Goal: Task Accomplishment & Management: Complete application form

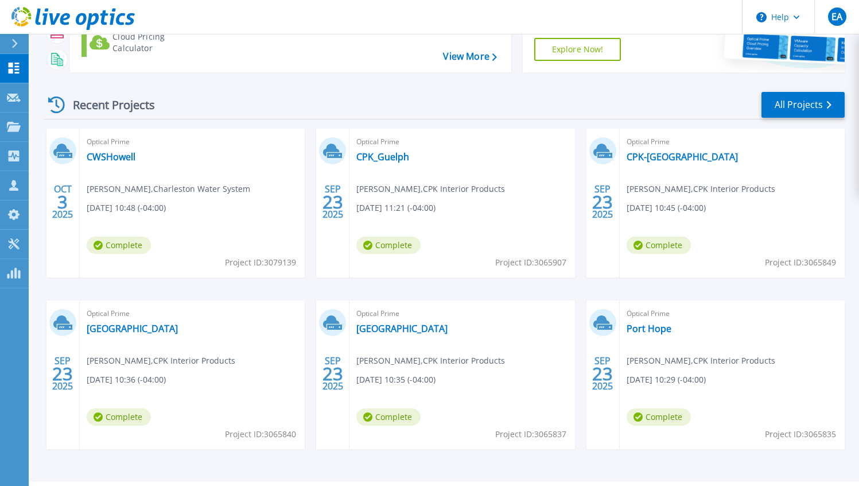
scroll to position [150, 0]
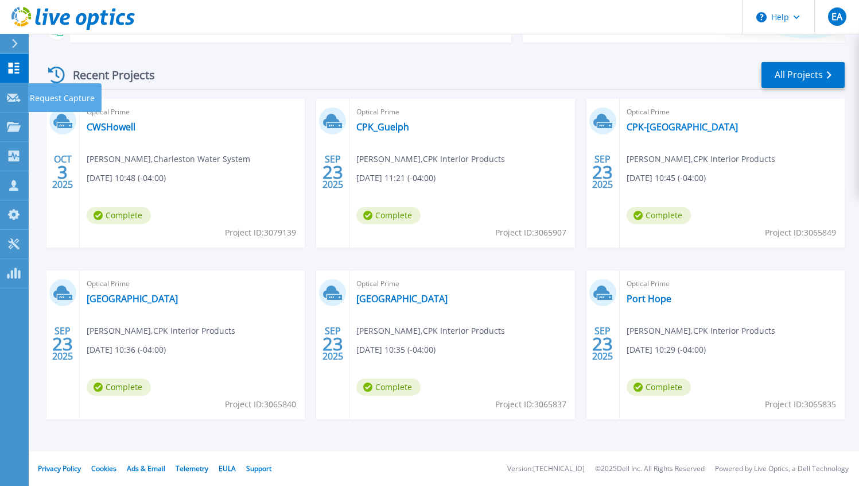
drag, startPoint x: 14, startPoint y: 95, endPoint x: 169, endPoint y: 165, distance: 170.6
click at [14, 95] on icon at bounding box center [14, 98] width 14 height 9
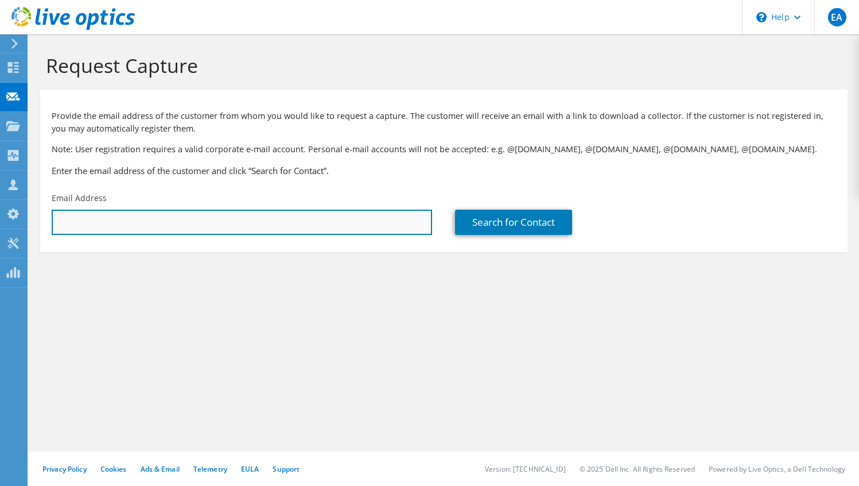
click at [243, 225] on input "text" at bounding box center [242, 222] width 381 height 25
paste input "ittech@batesvillearkansas.gov Michael Beaumont Real Arkansas boys All set just …"
type input "ittech@batesvillearkansas.gov Michael Beaumont Real Arkansas boys All set just …"
click at [188, 220] on input "text" at bounding box center [242, 222] width 381 height 25
paste input "ittech@batesvillearkansas.gov"
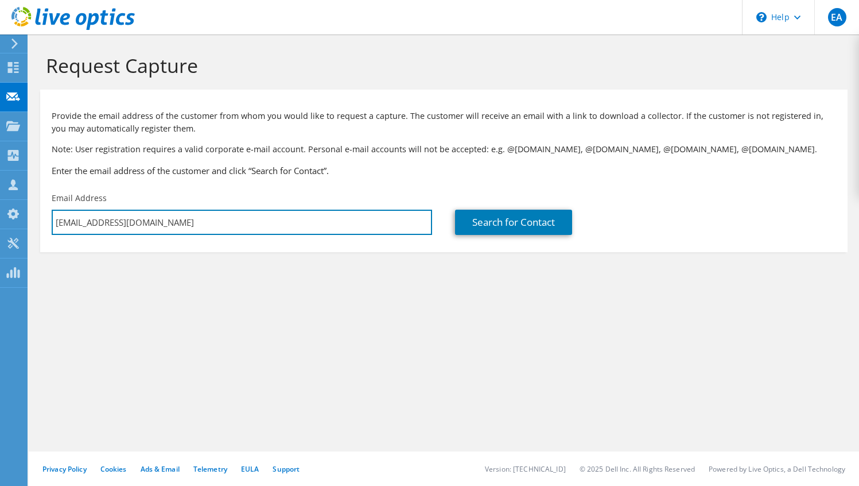
type input "ittech@batesvillearkansas.gov"
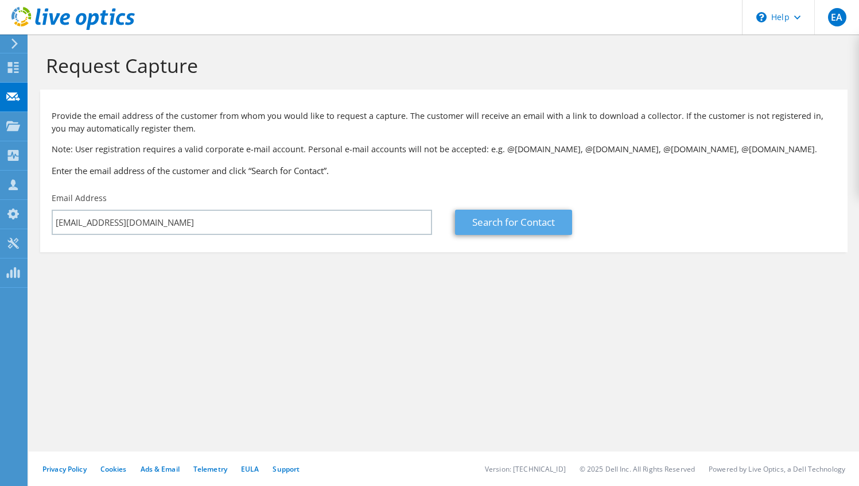
drag, startPoint x: 578, startPoint y: 212, endPoint x: 530, endPoint y: 223, distance: 48.3
click at [569, 214] on div "Search for Contact" at bounding box center [645, 222] width 381 height 25
click at [530, 223] on link "Search for Contact" at bounding box center [513, 222] width 117 height 25
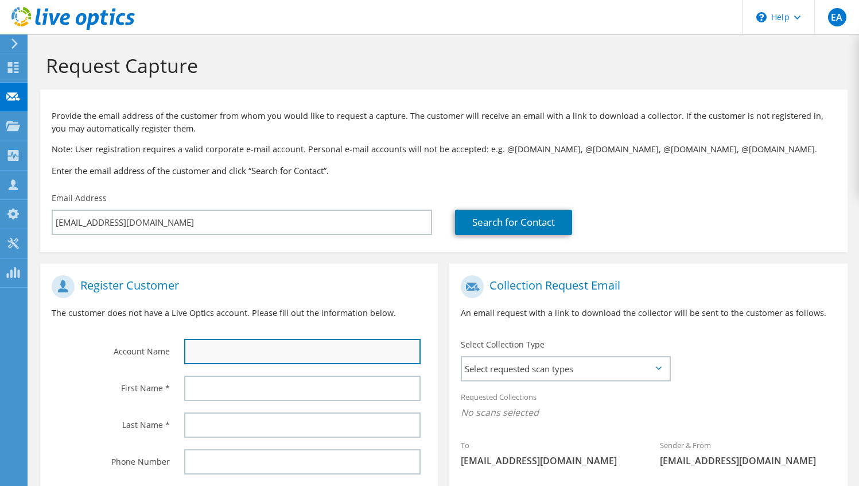
click at [219, 350] on input "text" at bounding box center [302, 351] width 237 height 25
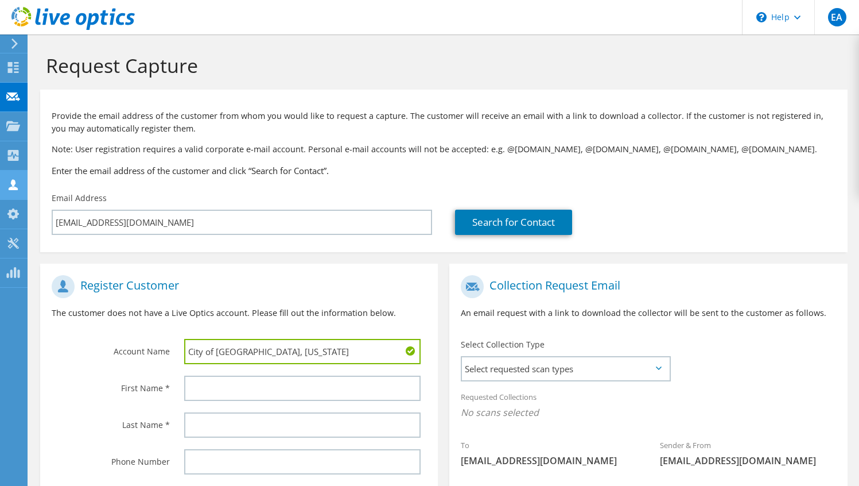
type input "City of Batesville, Arkansas"
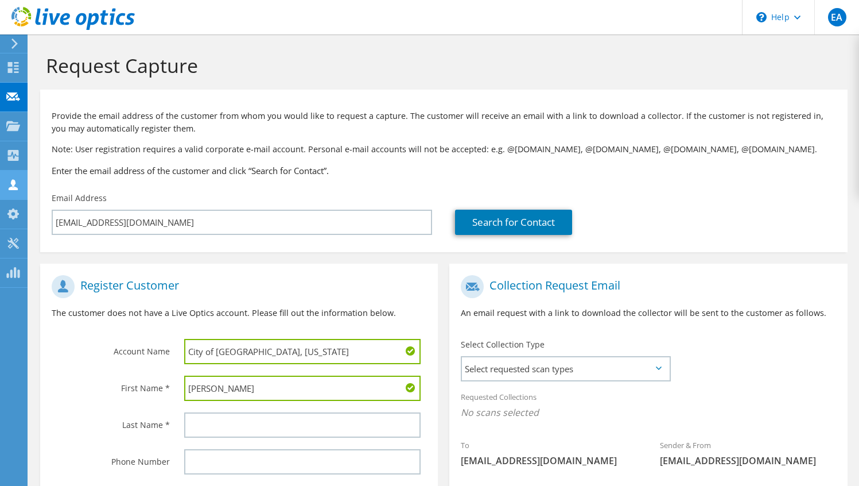
type input "Michael"
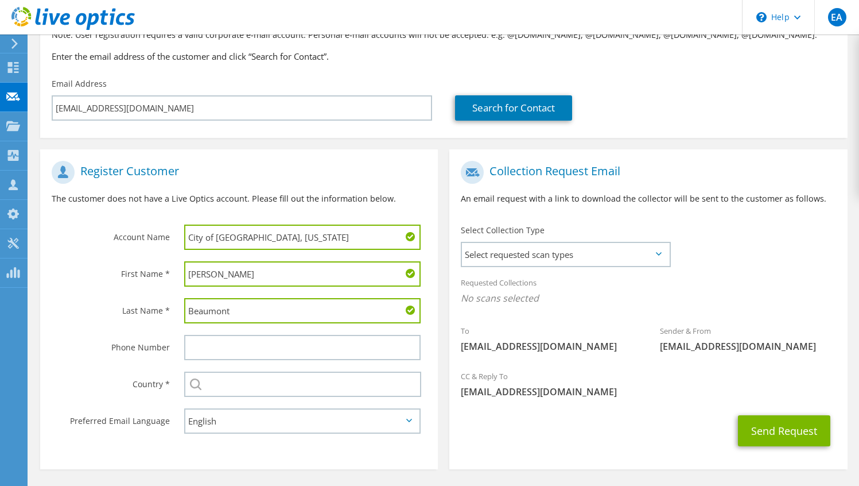
scroll to position [115, 0]
type input "Beaumont"
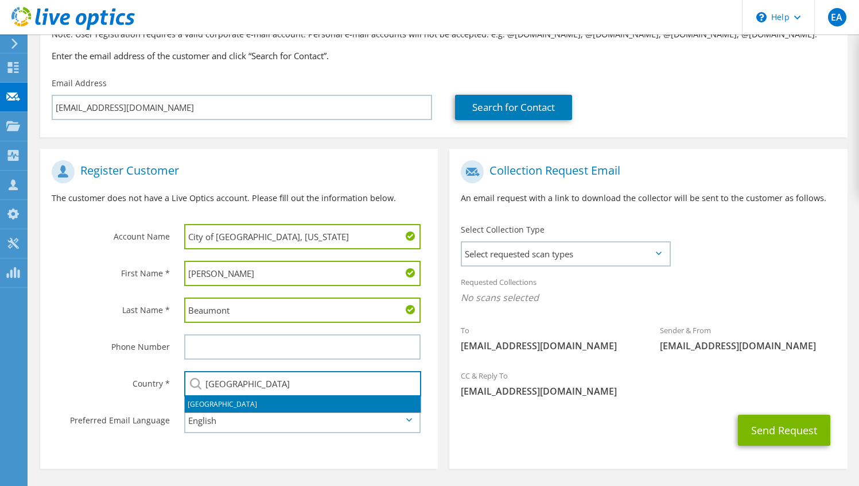
type input "[GEOGRAPHIC_DATA]"
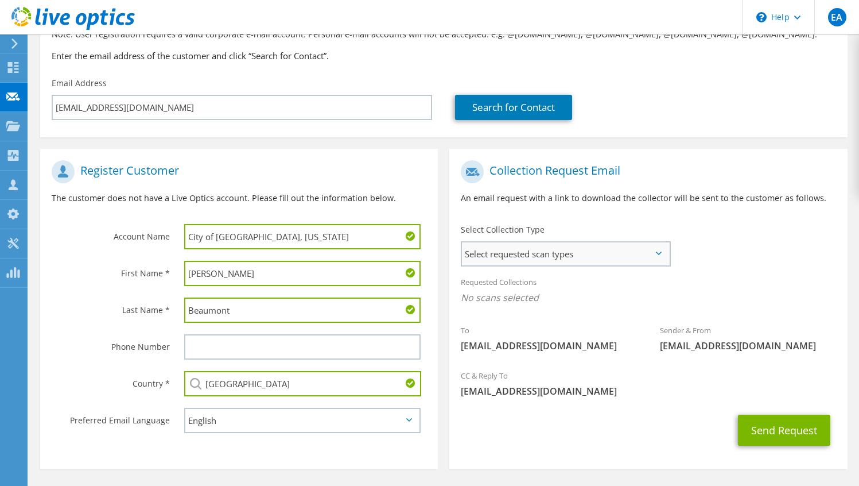
click at [499, 250] on span "Select requested scan types" at bounding box center [565, 253] width 207 height 23
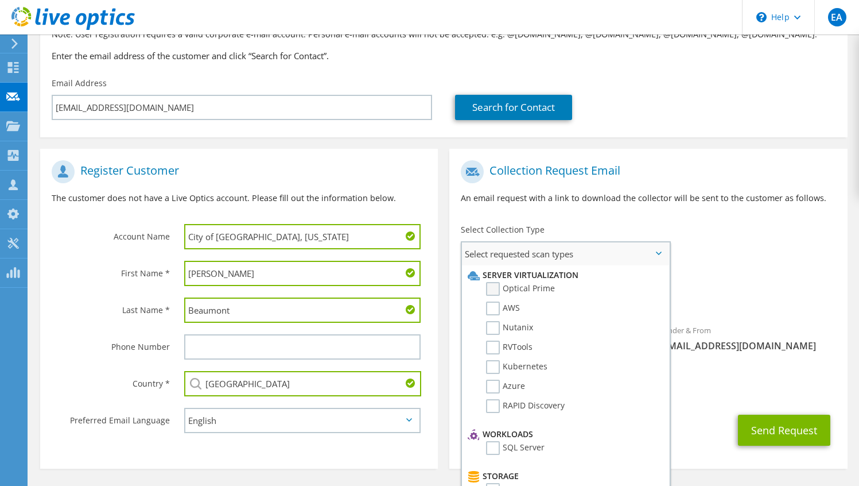
click at [523, 289] on label "Optical Prime" at bounding box center [520, 289] width 69 height 14
click at [0, 0] on input "Optical Prime" at bounding box center [0, 0] width 0 height 0
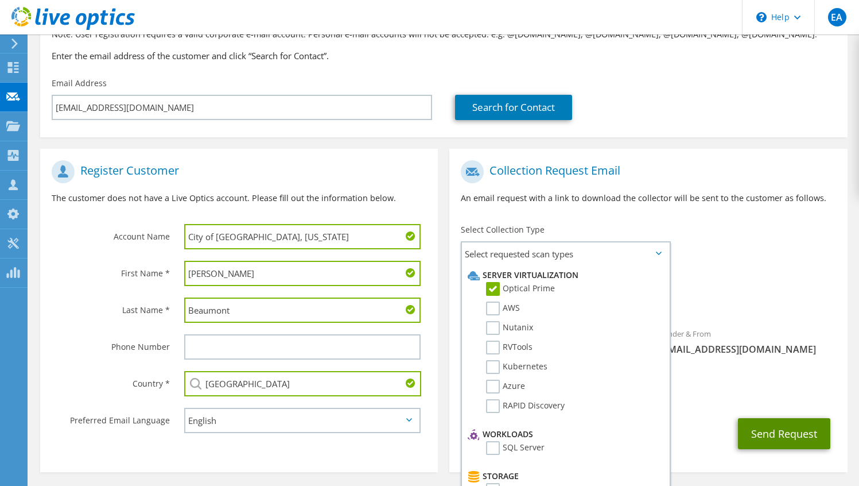
click at [785, 436] on button "Send Request" at bounding box center [784, 433] width 92 height 31
